Goal: Check status: Check status

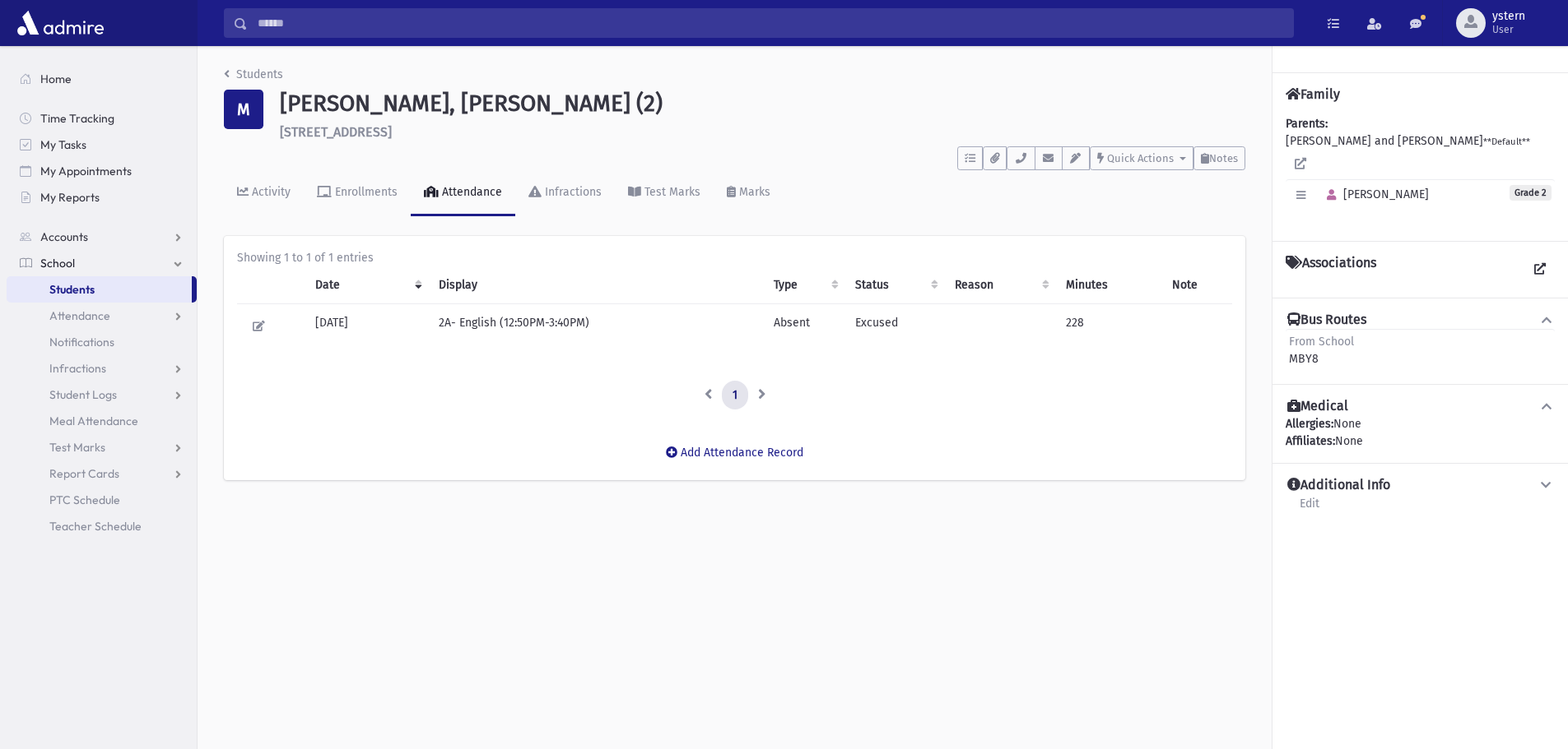
click at [82, 268] on link "School" at bounding box center [102, 263] width 190 height 27
click at [76, 240] on span "Accounts" at bounding box center [64, 237] width 47 height 15
click at [80, 306] on link "School" at bounding box center [102, 315] width 190 height 27
click at [98, 315] on span "Attendance" at bounding box center [80, 315] width 61 height 15
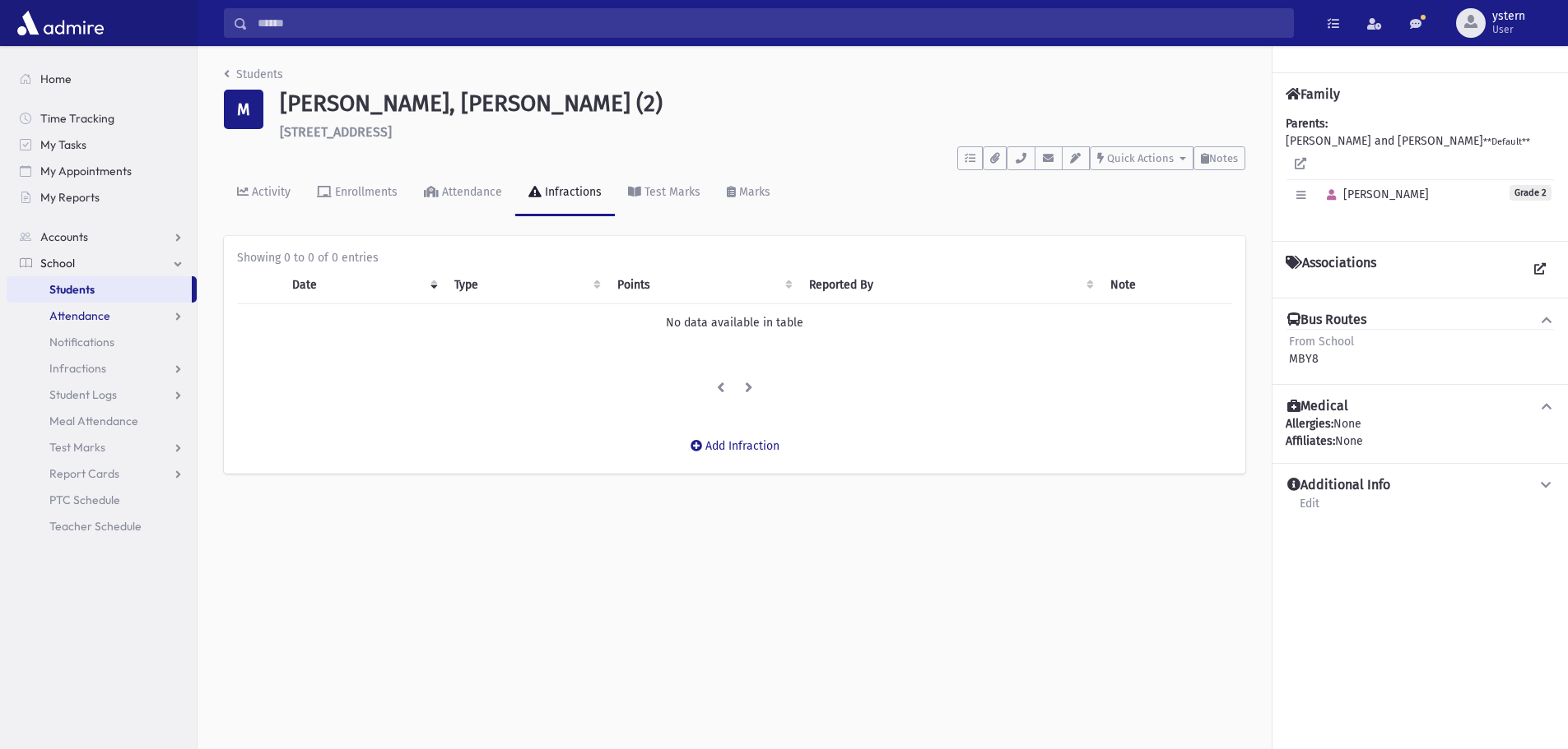
click at [100, 321] on span "Attendance" at bounding box center [80, 315] width 61 height 15
